Goal: Check status: Check status

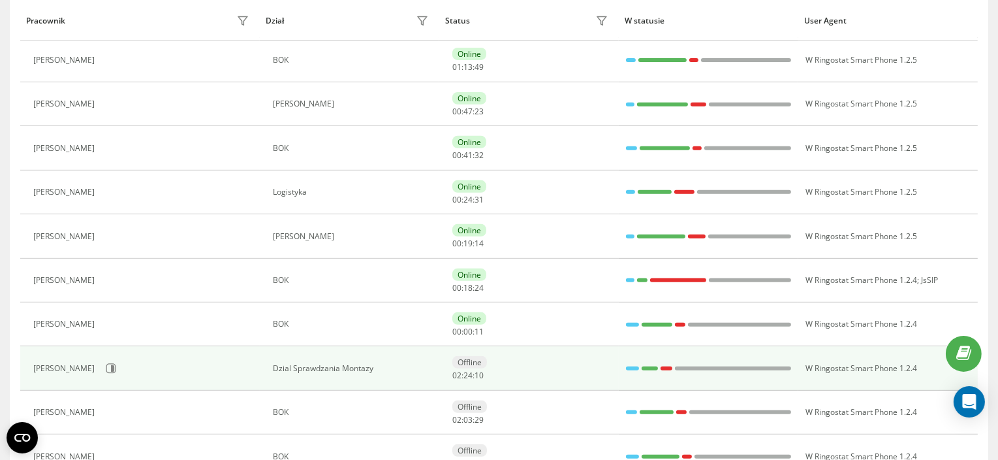
scroll to position [734, 0]
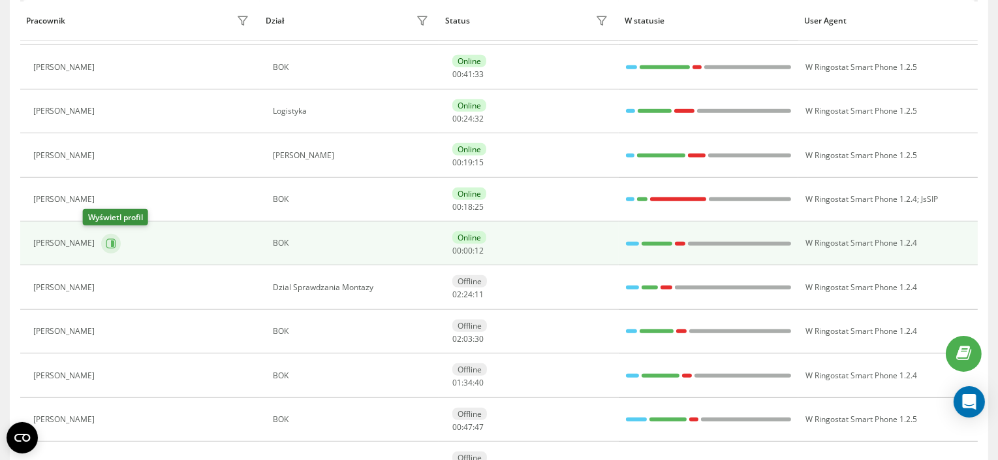
click at [101, 246] on button at bounding box center [111, 244] width 20 height 20
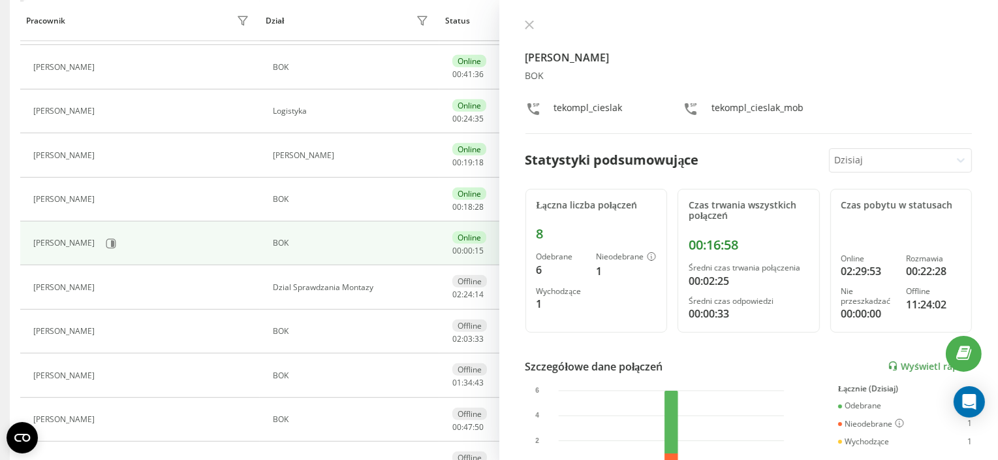
click at [529, 36] on div "[PERSON_NAME] BOK tekompl_cieslak tekompl_cieslak_mob" at bounding box center [748, 77] width 447 height 114
click at [531, 27] on icon at bounding box center [529, 25] width 8 height 8
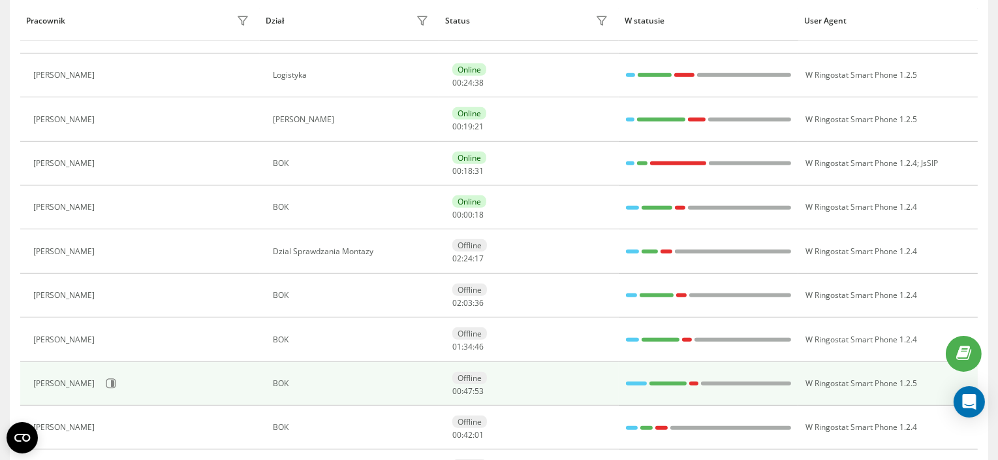
scroll to position [816, 0]
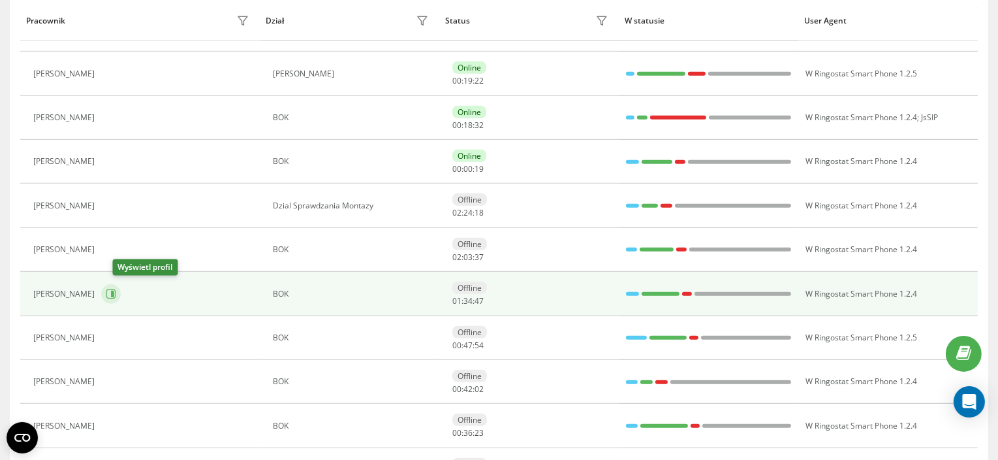
click at [121, 300] on button at bounding box center [111, 294] width 20 height 20
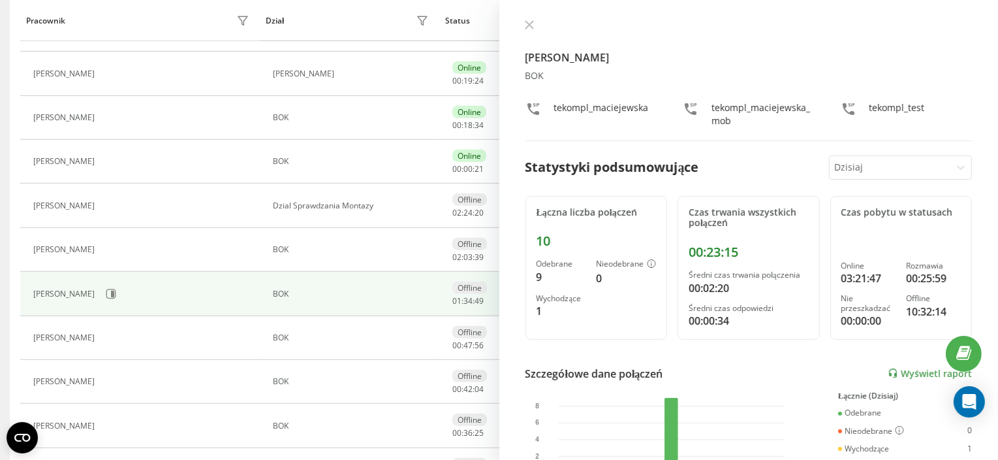
click at [534, 34] on div "[PERSON_NAME] BOK tekompl_maciejewska tekompl_maciejewska_mob tekompl_test" at bounding box center [748, 80] width 447 height 121
click at [529, 27] on icon at bounding box center [529, 24] width 9 height 9
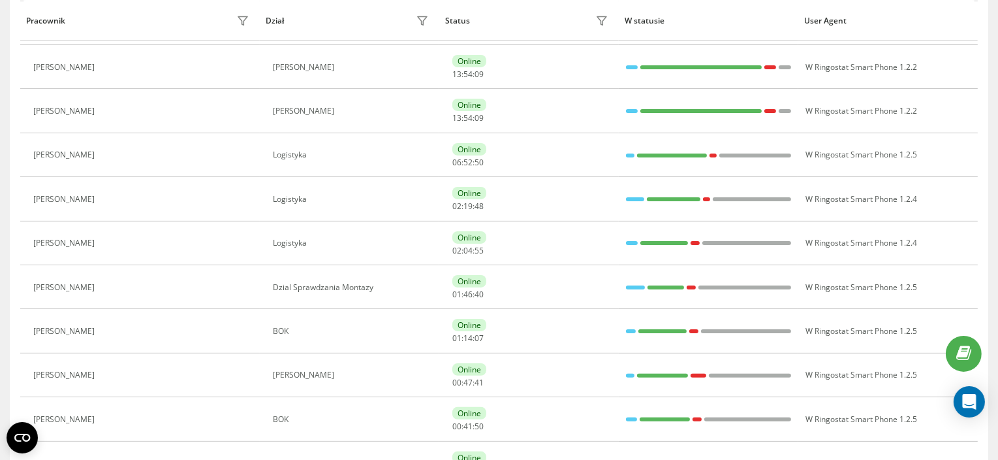
scroll to position [408, 0]
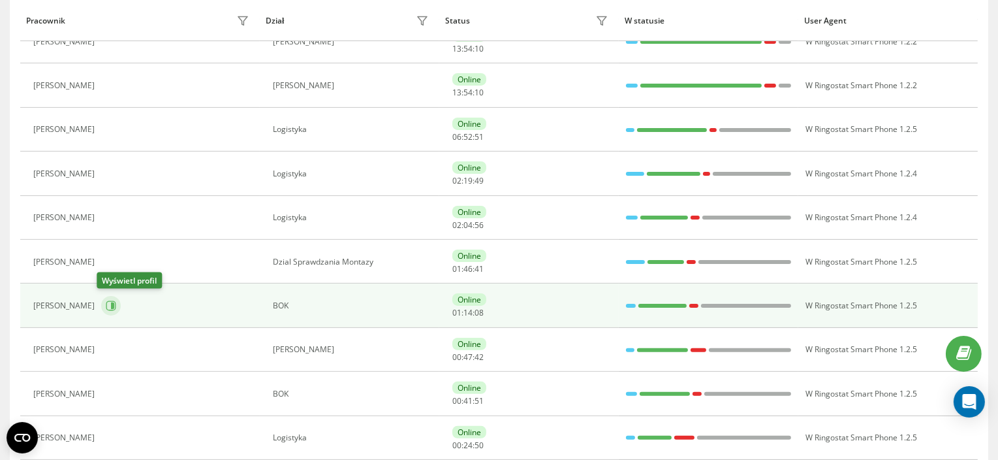
click at [106, 305] on icon at bounding box center [111, 305] width 10 height 10
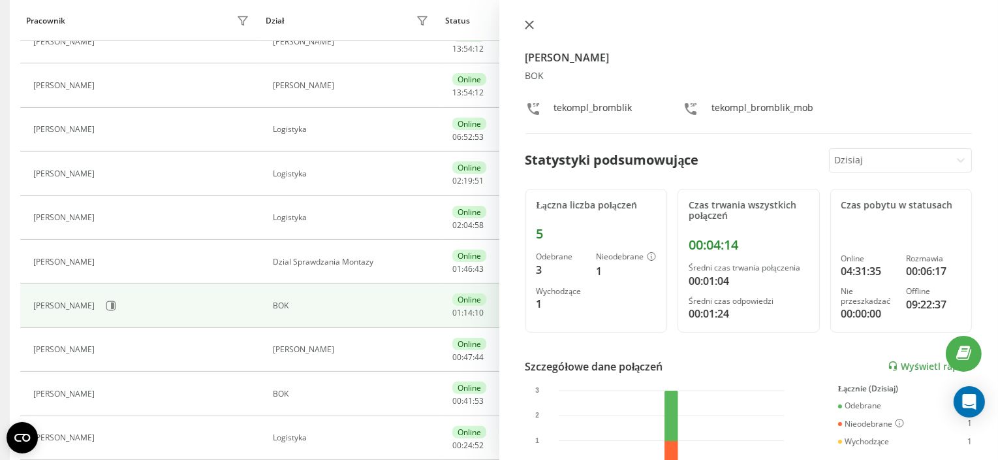
drag, startPoint x: 532, startPoint y: 16, endPoint x: 529, endPoint y: 27, distance: 11.4
click at [531, 22] on div "[PERSON_NAME] BOK tekompl_bromblik tekompl_bromblik_mob Statystyki podsumowując…" at bounding box center [748, 230] width 499 height 460
click at [529, 27] on icon at bounding box center [529, 24] width 9 height 9
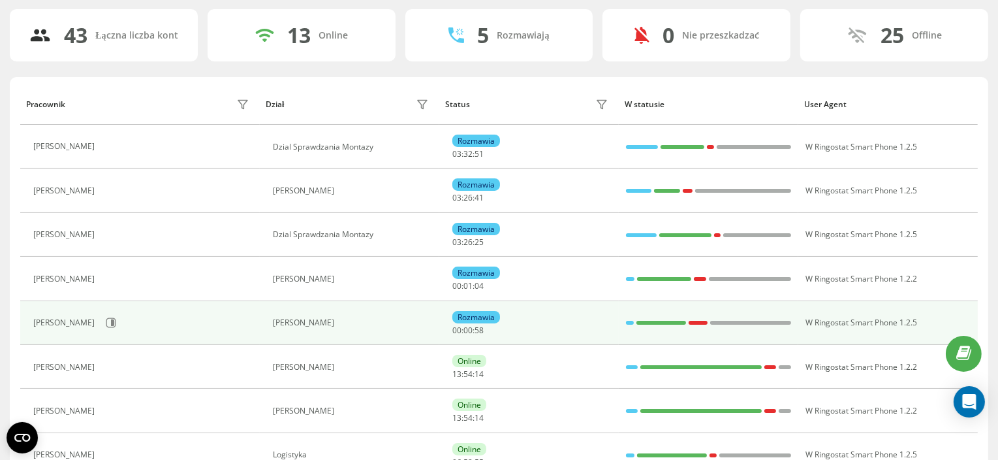
scroll to position [81, 0]
